Goal: Navigation & Orientation: Go to known website

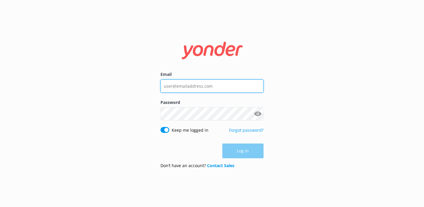
click at [187, 89] on input "Email" at bounding box center [212, 85] width 103 height 13
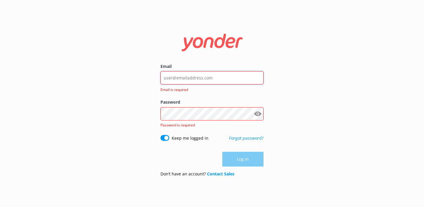
type input "[PERSON_NAME][EMAIL_ADDRESS][DOMAIN_NAME]"
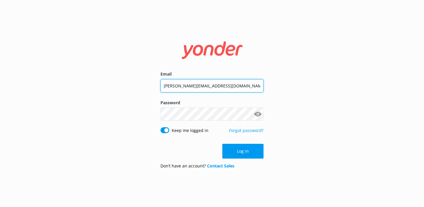
click button "Log in" at bounding box center [242, 150] width 41 height 15
